Goal: Task Accomplishment & Management: Manage account settings

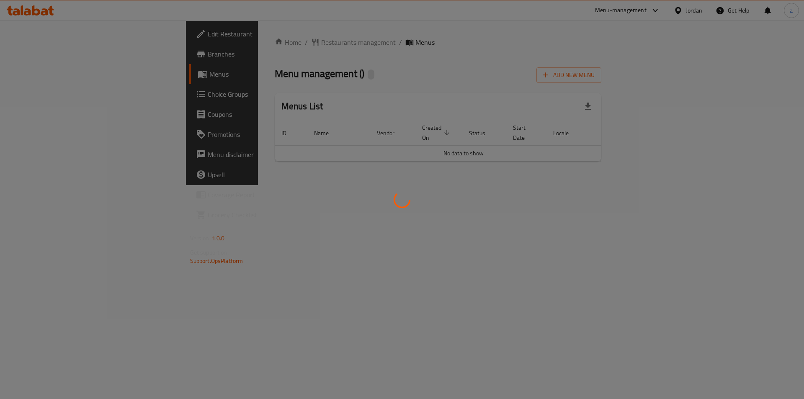
click at [53, 94] on div at bounding box center [402, 199] width 804 height 399
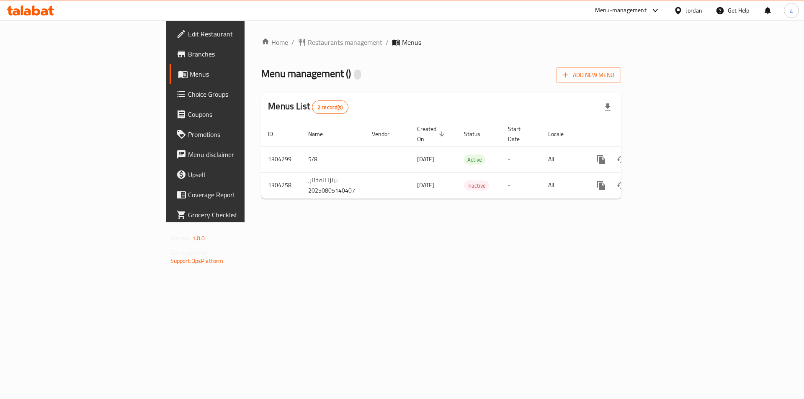
click at [166, 94] on div "Edit Restaurant Branches Menus Choice Groups Coupons Promotions Menu disclaimer…" at bounding box center [402, 122] width 472 height 202
click at [188, 97] on span "Choice Groups" at bounding box center [241, 94] width 106 height 10
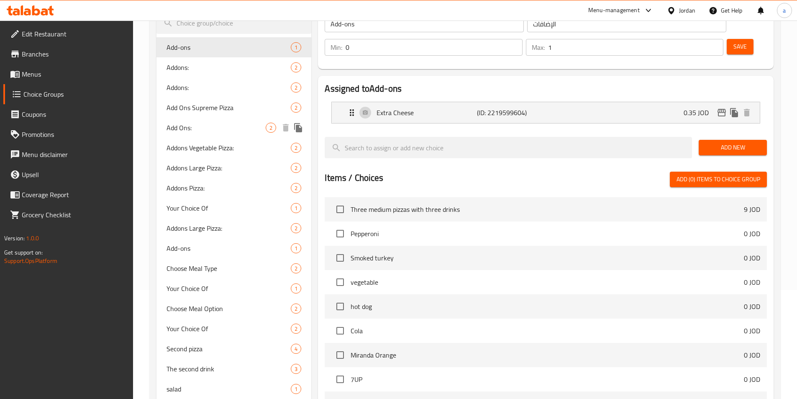
scroll to position [256, 0]
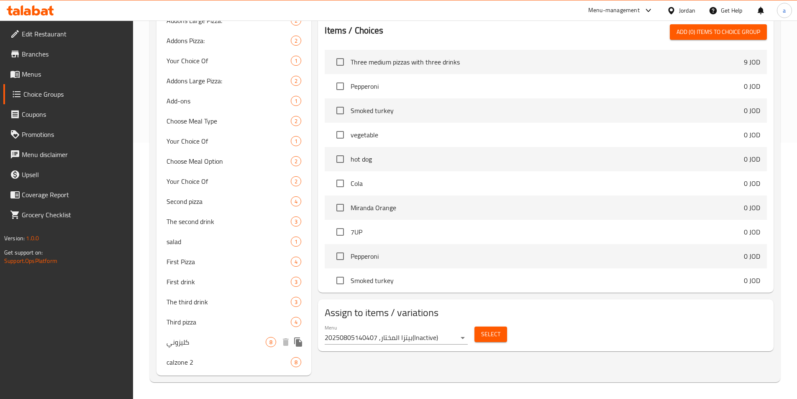
click at [199, 344] on span "كليزوني" at bounding box center [217, 342] width 100 height 10
type input "كليزوني"
type input "1"
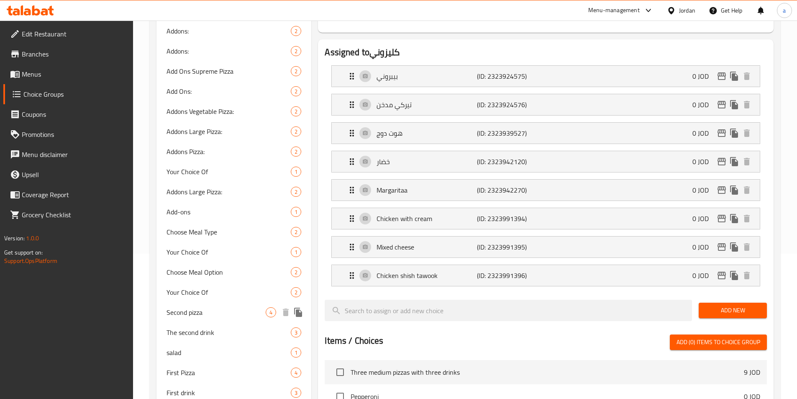
scroll to position [298, 0]
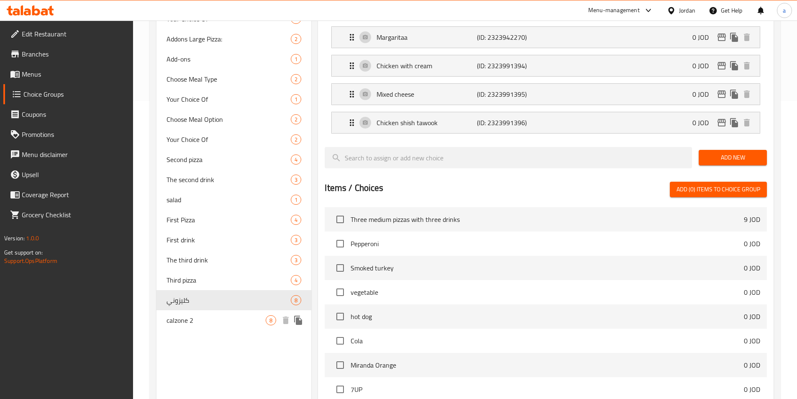
click at [236, 318] on span "calzone 2" at bounding box center [217, 320] width 100 height 10
type input "calzone 2"
type input "كليزوني 2"
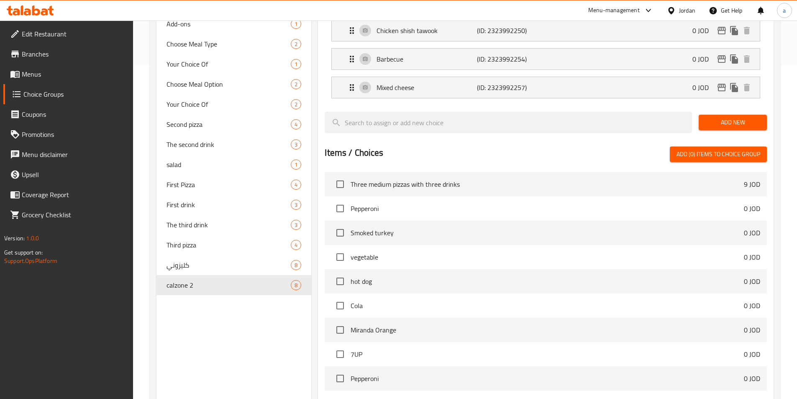
scroll to position [335, 0]
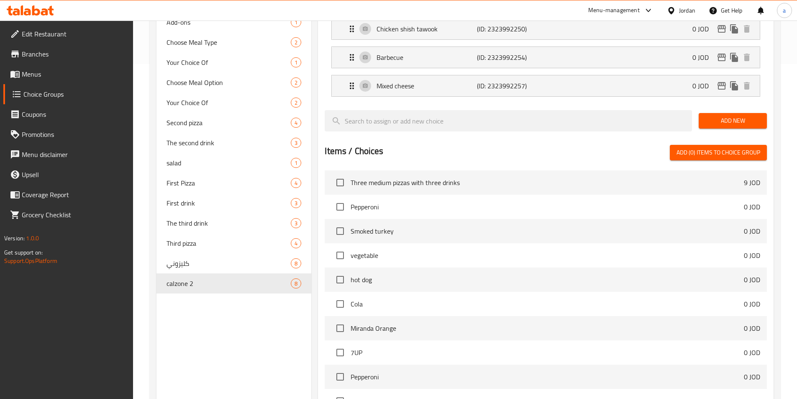
drag, startPoint x: 352, startPoint y: 286, endPoint x: 216, endPoint y: 342, distance: 146.6
click at [216, 342] on div "Choice Groups Add-ons 1 Addons: 2 Addons: 2 Add Ons Supreme Pizza 2 Add Ons: 2 …" at bounding box center [234, 117] width 155 height 716
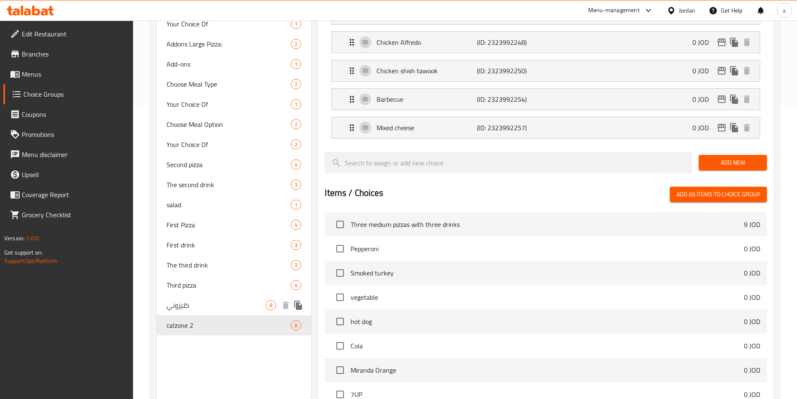
click at [210, 313] on div "كليزوني 8" at bounding box center [234, 305] width 155 height 20
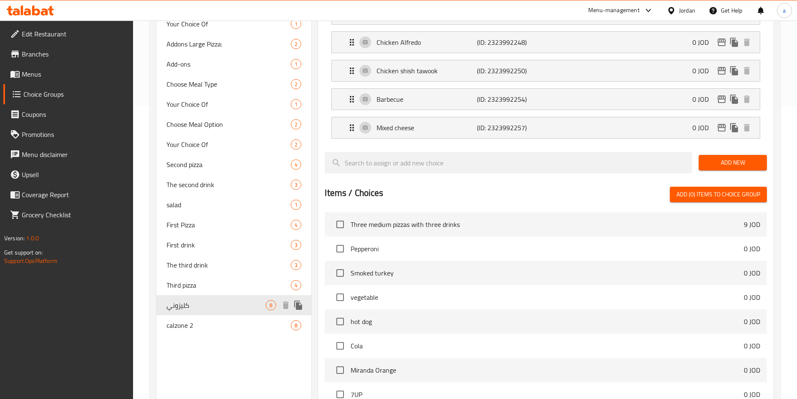
type input "كليزوني"
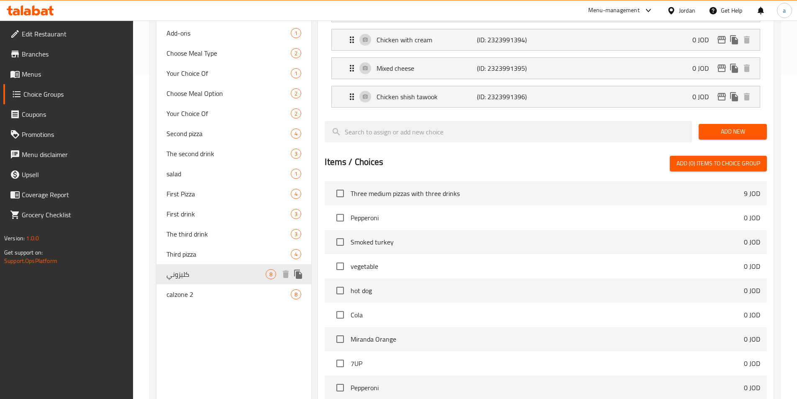
scroll to position [335, 0]
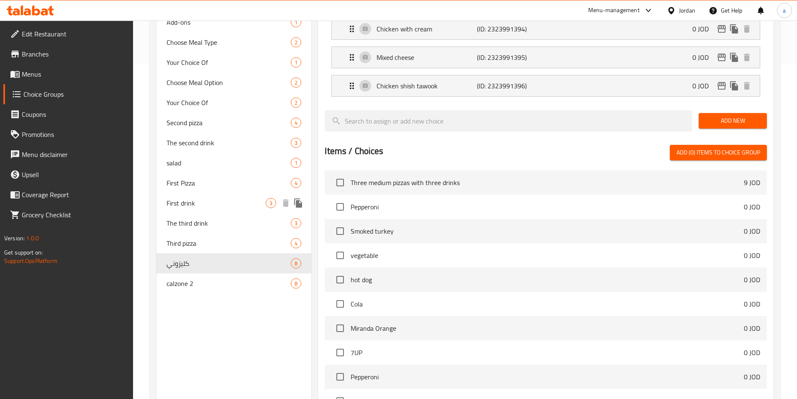
click at [186, 204] on span "First drink" at bounding box center [217, 203] width 100 height 10
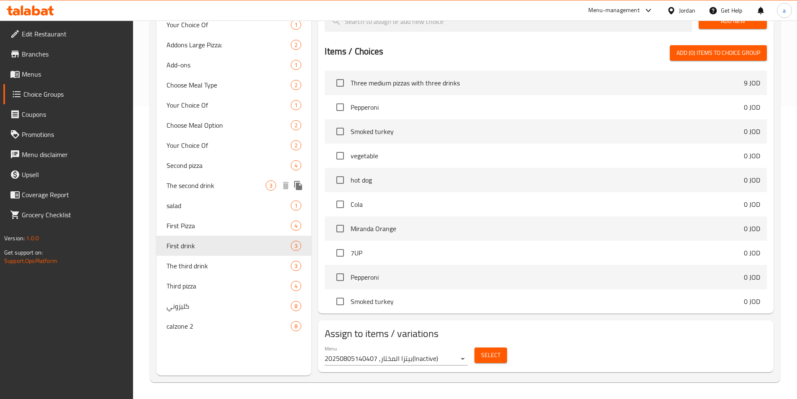
type input "First drink"
type input "مشروب الاول"
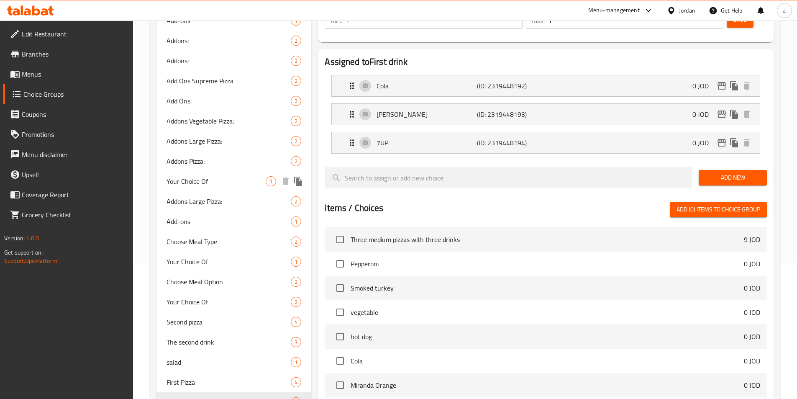
scroll to position [269, 0]
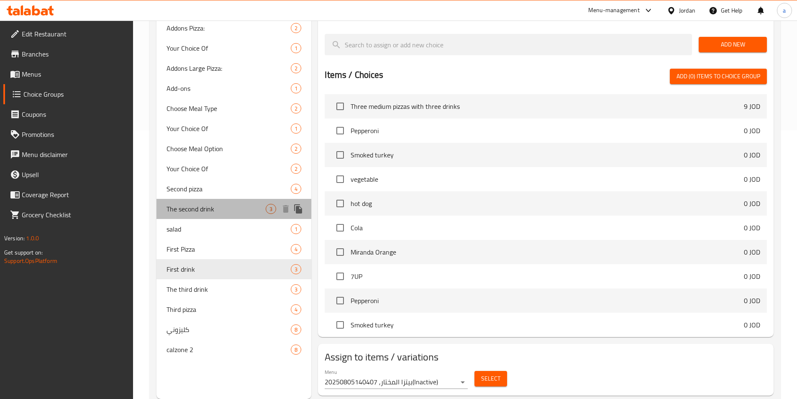
click at [194, 204] on span "The second drink" at bounding box center [217, 209] width 100 height 10
type input "The second drink"
type input "المشروب الثاني"
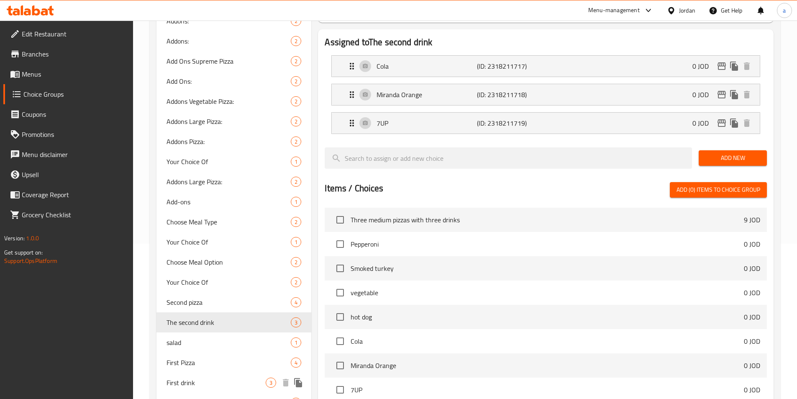
scroll to position [0, 0]
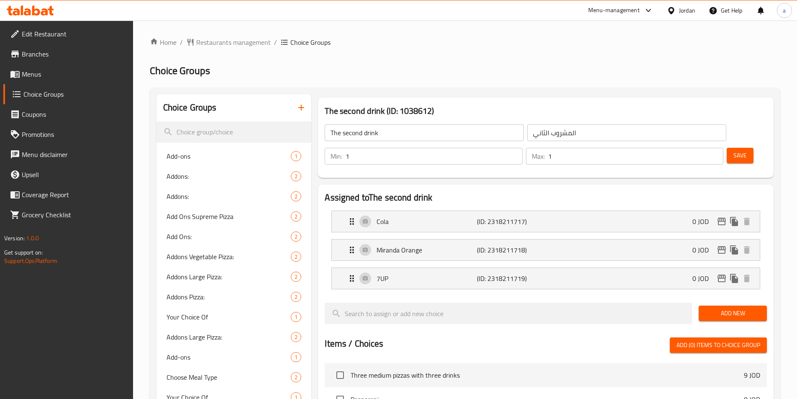
click at [408, 72] on h2 "Choice Groups" at bounding box center [465, 70] width 631 height 13
click at [221, 54] on div "Home / Restaurants management / Choice Groups Choice Groups Choice Groups Add-o…" at bounding box center [465, 355] width 631 height 637
click at [203, 41] on span "Restaurants management" at bounding box center [233, 42] width 75 height 10
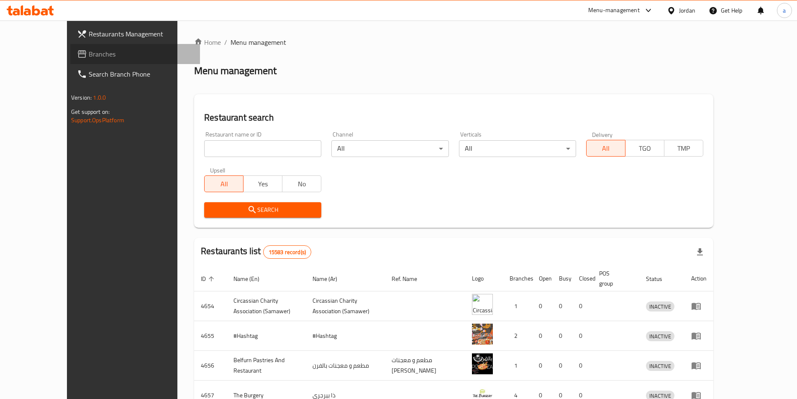
click at [77, 51] on span at bounding box center [83, 54] width 12 height 10
